Goal: Communication & Community: Answer question/provide support

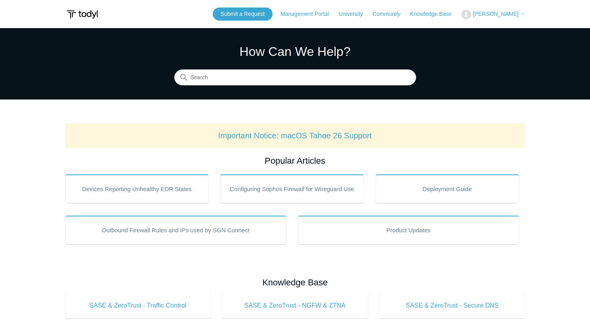
click at [501, 11] on span "[PERSON_NAME]" at bounding box center [496, 14] width 46 height 6
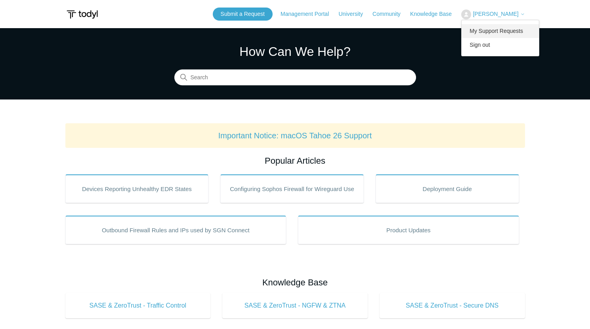
click at [492, 30] on link "My Support Requests" at bounding box center [500, 31] width 77 height 14
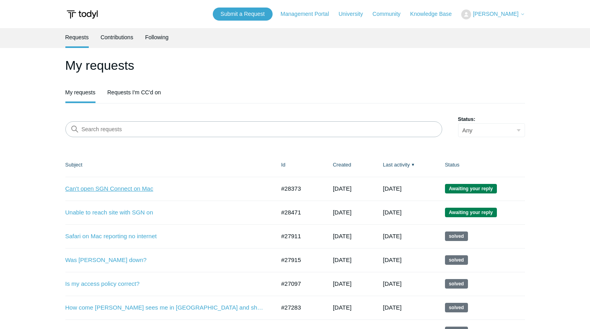
click at [107, 189] on link "Can't open SGN Connect on Mac" at bounding box center [164, 188] width 198 height 9
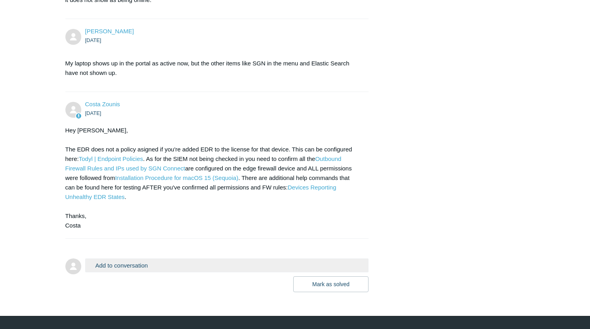
scroll to position [1077, 0]
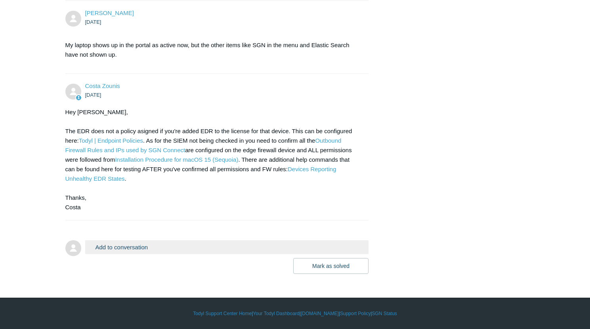
click at [128, 247] on button "Add to conversation" at bounding box center [227, 247] width 284 height 14
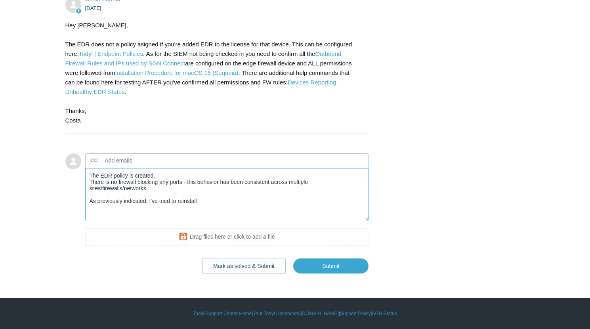
scroll to position [1163, 0]
click at [196, 211] on textarea "The EDR policy is created. There is no firewall blocking any ports - this behav…" at bounding box center [227, 195] width 284 height 54
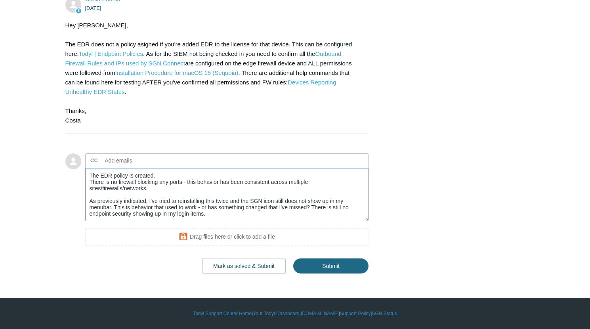
type textarea "The EDR policy is created. There is no firewall blocking any ports - this behav…"
click at [329, 261] on input "Submit" at bounding box center [330, 266] width 75 height 16
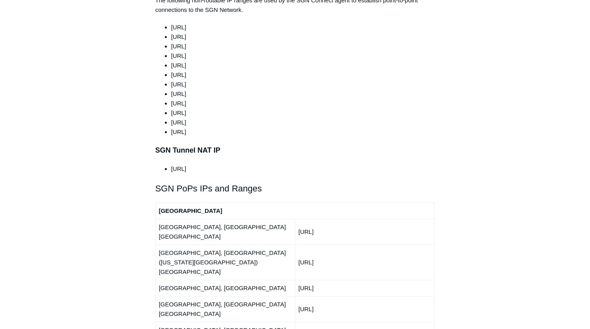
scroll to position [790, 0]
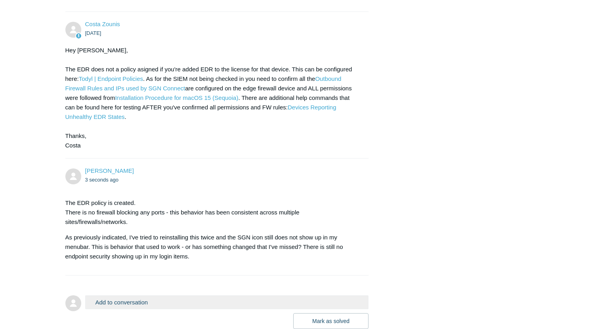
scroll to position [1194, 0]
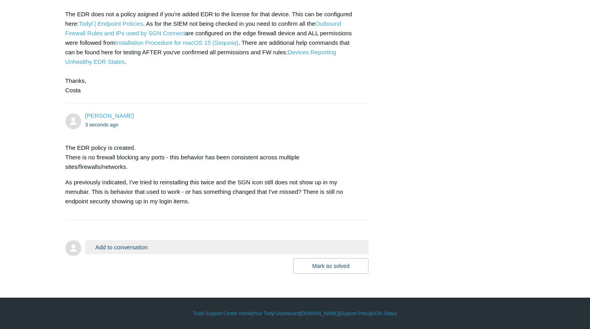
click at [129, 248] on button "Add to conversation" at bounding box center [227, 247] width 284 height 14
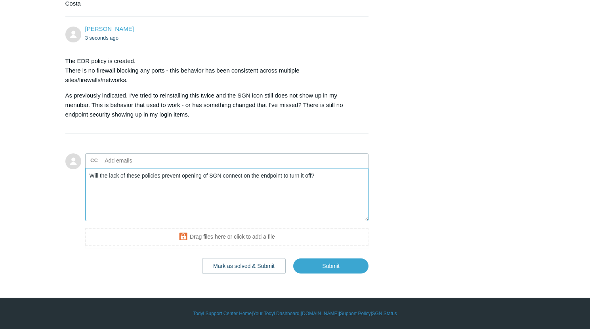
scroll to position [1280, 0]
type textarea "Will the lack of these policies prevent opening of SGN connect on the endpoint …"
click at [319, 266] on input "Submit" at bounding box center [330, 266] width 75 height 16
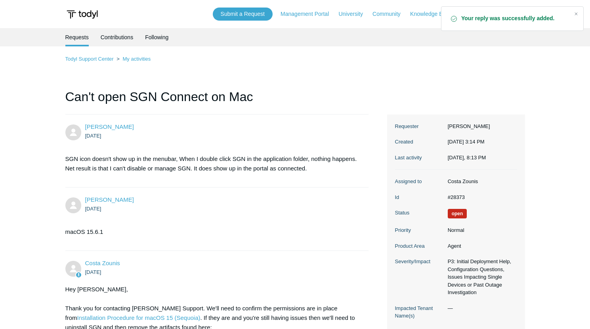
click at [258, 90] on h1 "Can't open SGN Connect on Mac" at bounding box center [217, 100] width 304 height 27
